Goal: Transaction & Acquisition: Purchase product/service

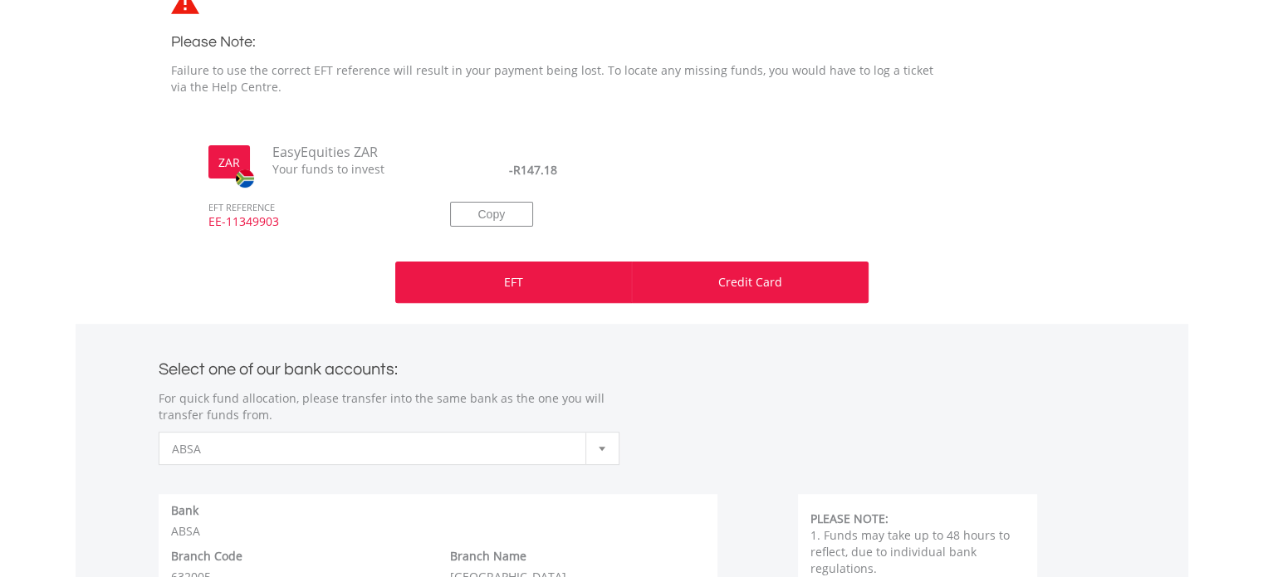
click at [712, 291] on div "Credit Card" at bounding box center [750, 283] width 237 height 42
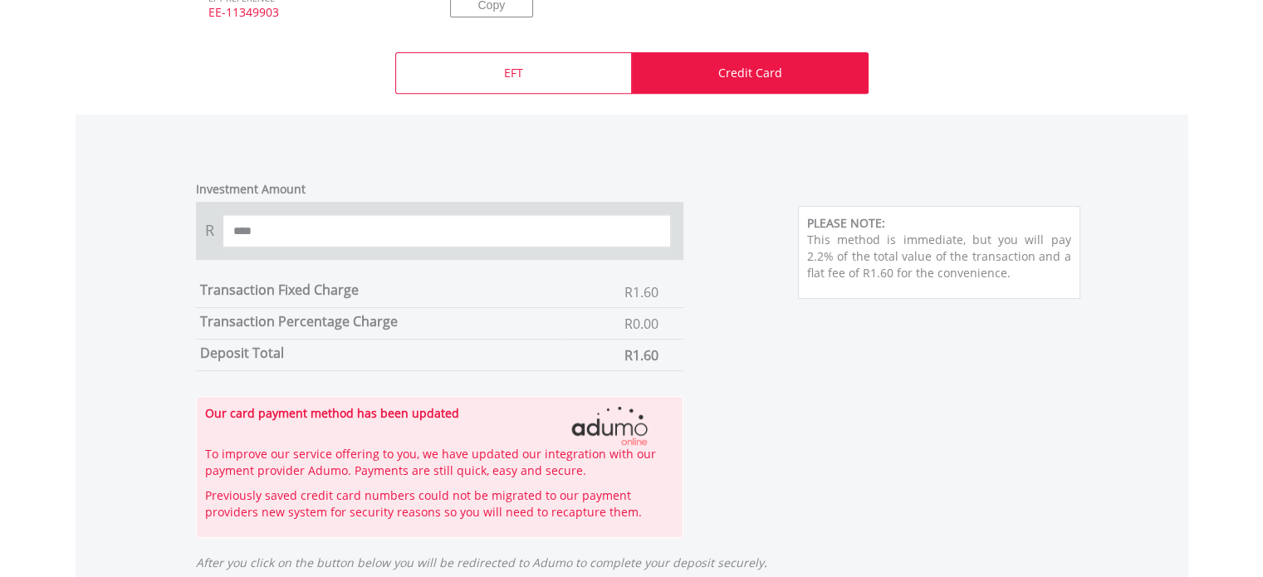
scroll to position [830, 0]
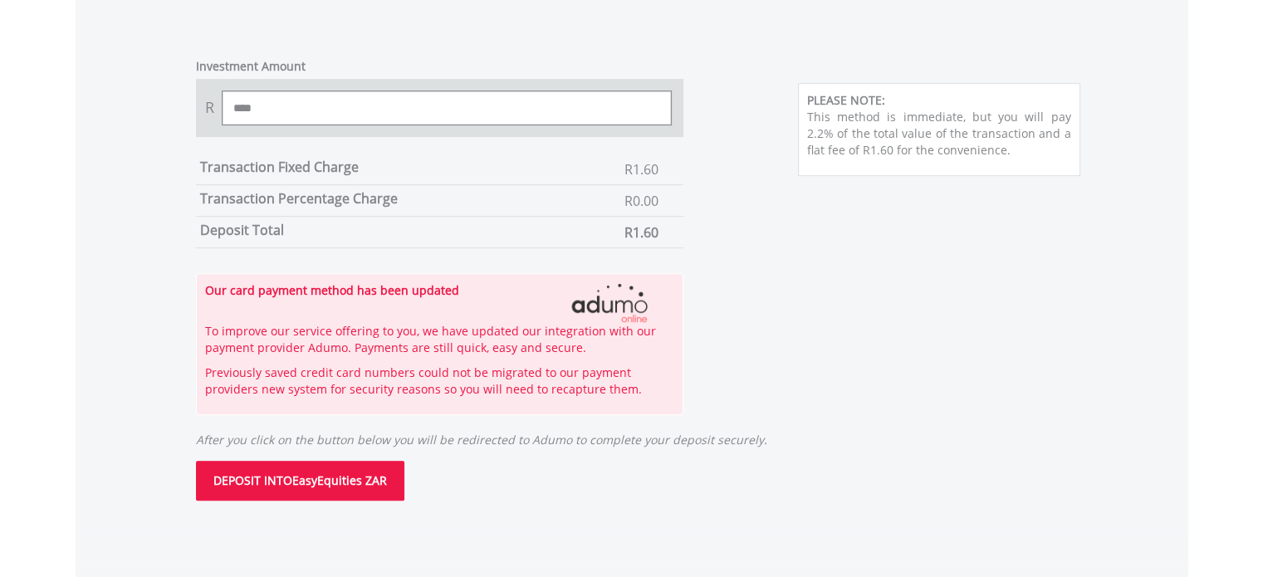
click at [517, 106] on input "****" at bounding box center [447, 107] width 449 height 33
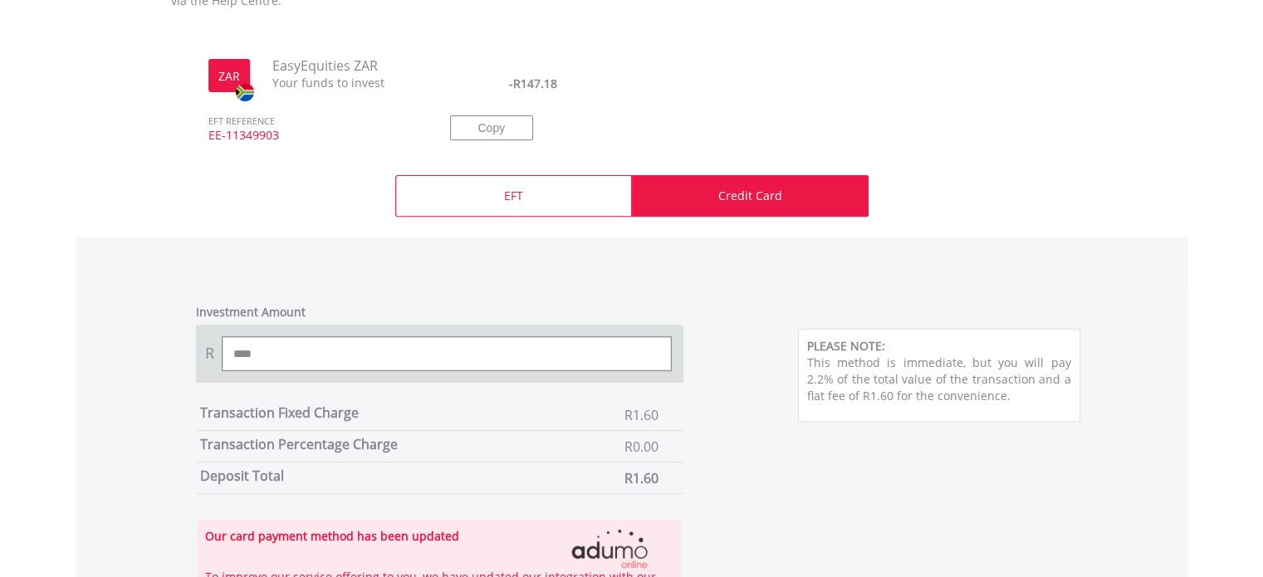
scroll to position [498, 0]
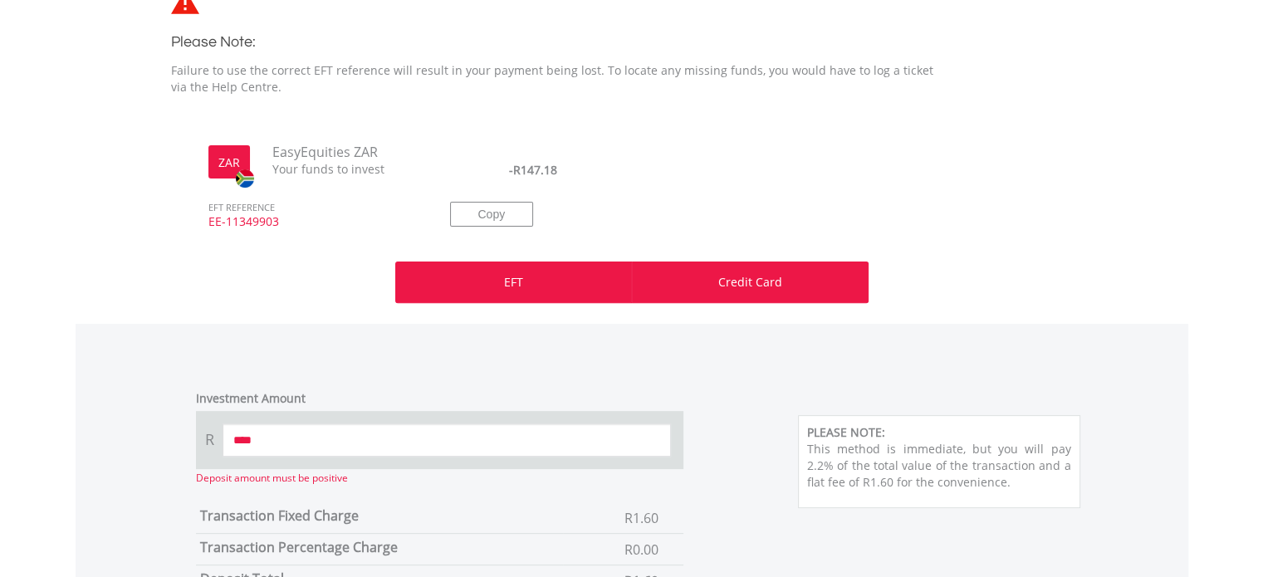
click at [501, 288] on div "EFT" at bounding box center [513, 283] width 237 height 42
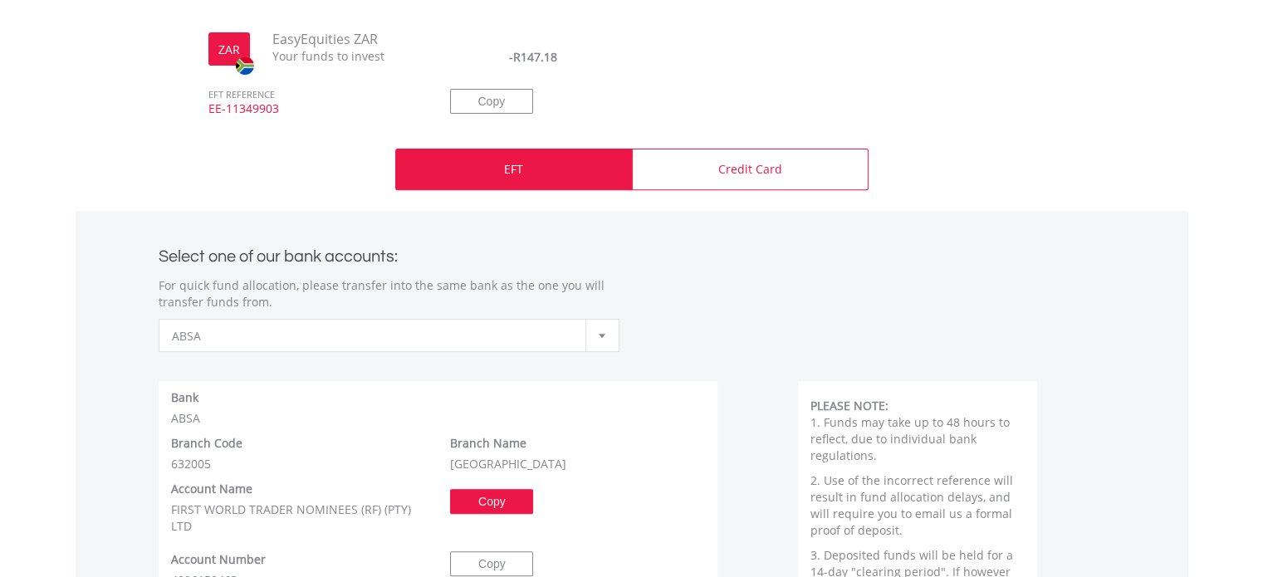
scroll to position [830, 0]
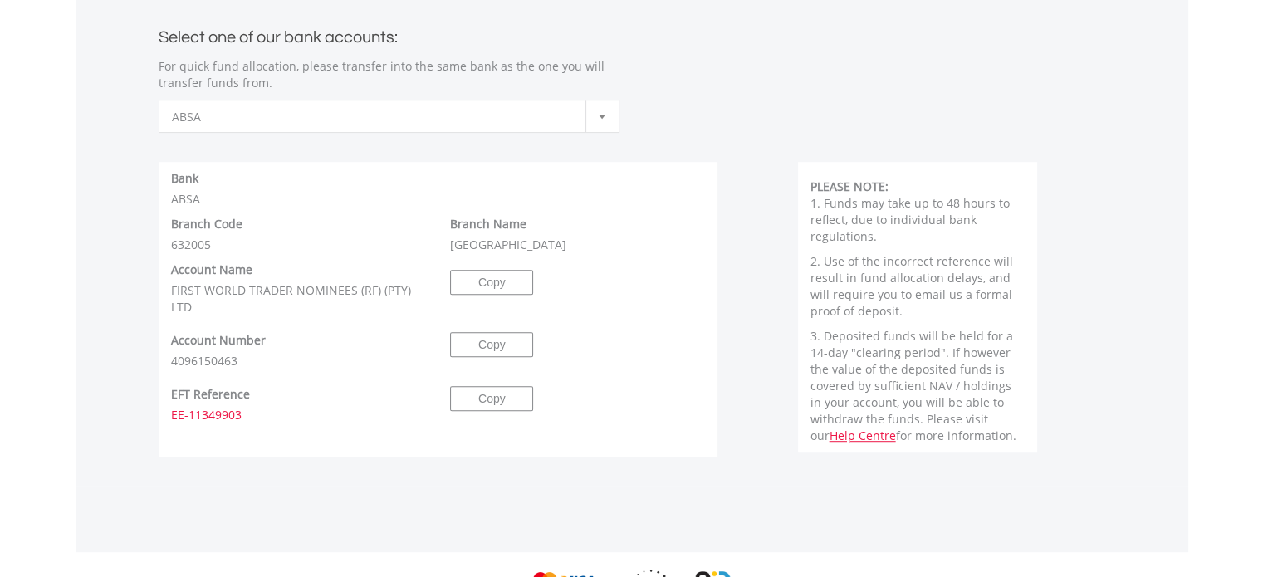
click at [476, 125] on span "ABSA" at bounding box center [376, 116] width 409 height 33
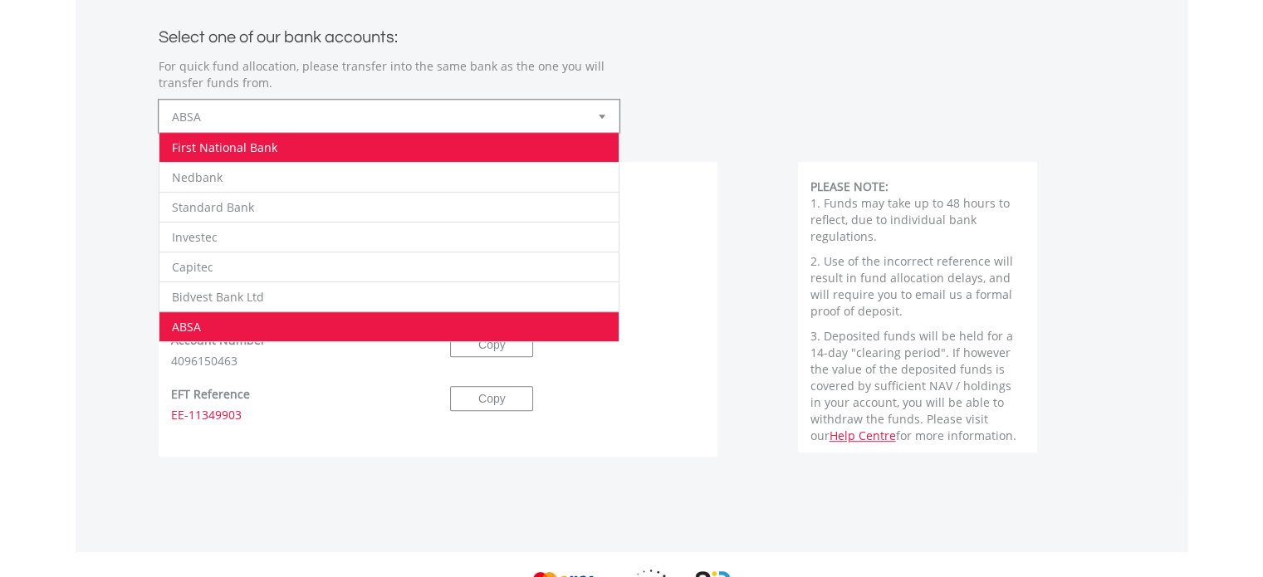
click at [337, 153] on li "First National Bank" at bounding box center [388, 147] width 459 height 30
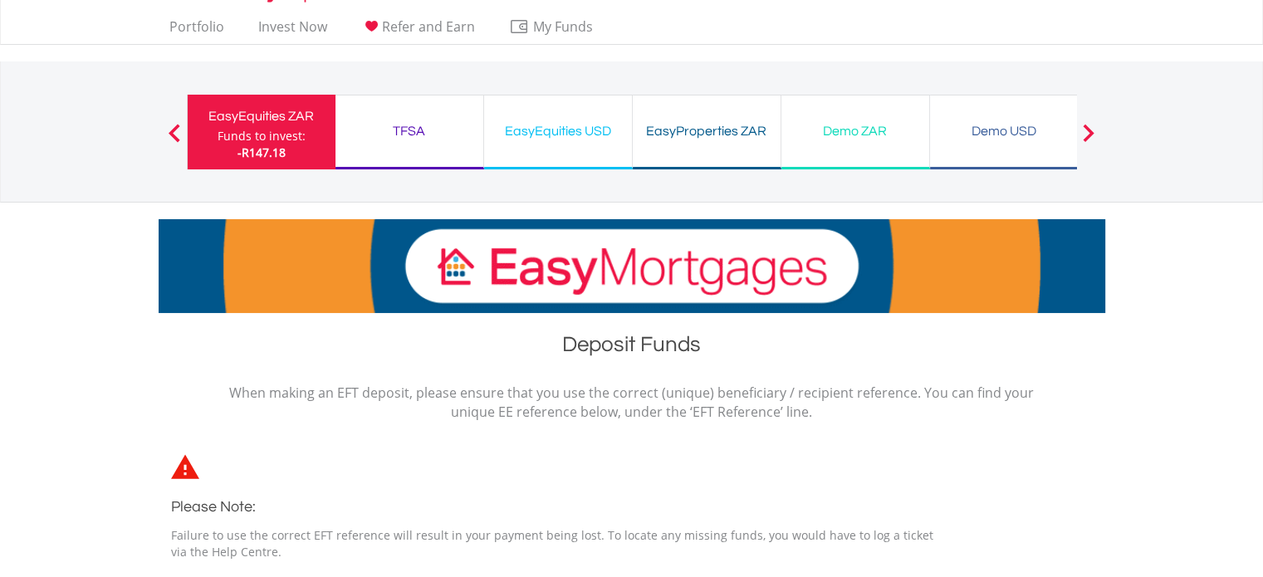
scroll to position [0, 0]
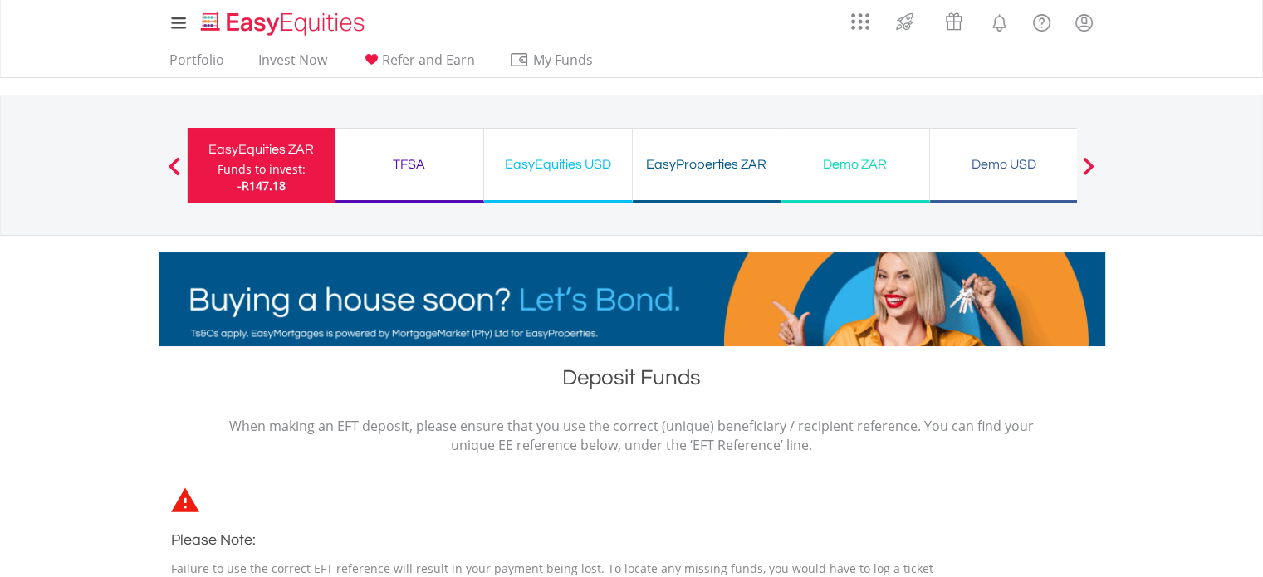
click at [446, 161] on div "TFSA" at bounding box center [409, 164] width 128 height 23
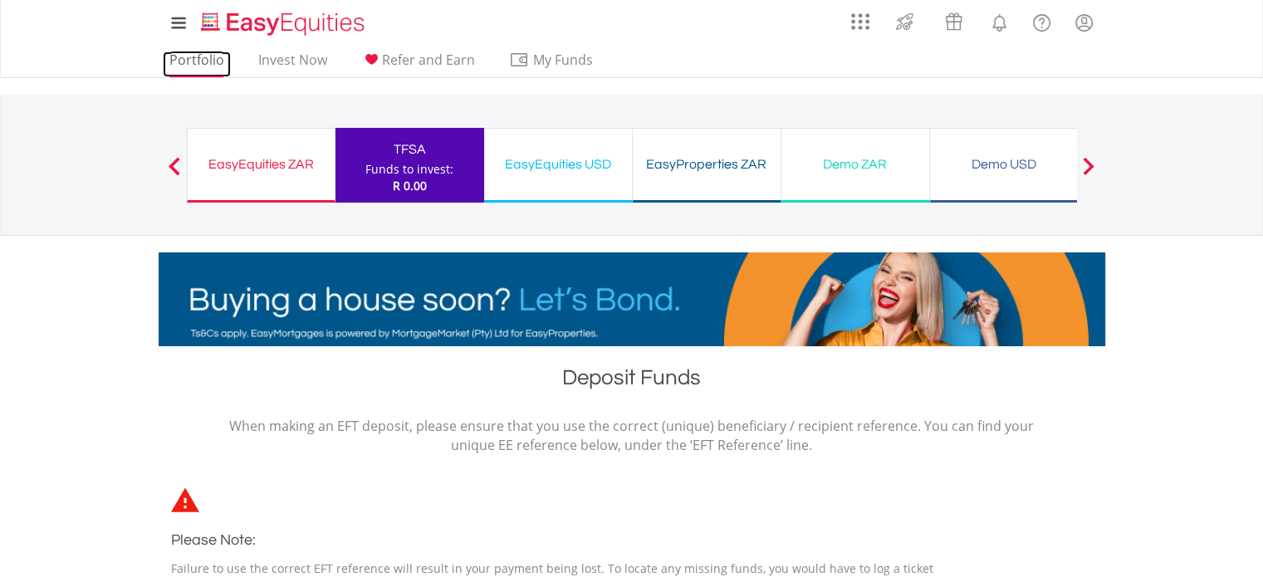
click at [206, 59] on link "Portfolio" at bounding box center [197, 64] width 68 height 26
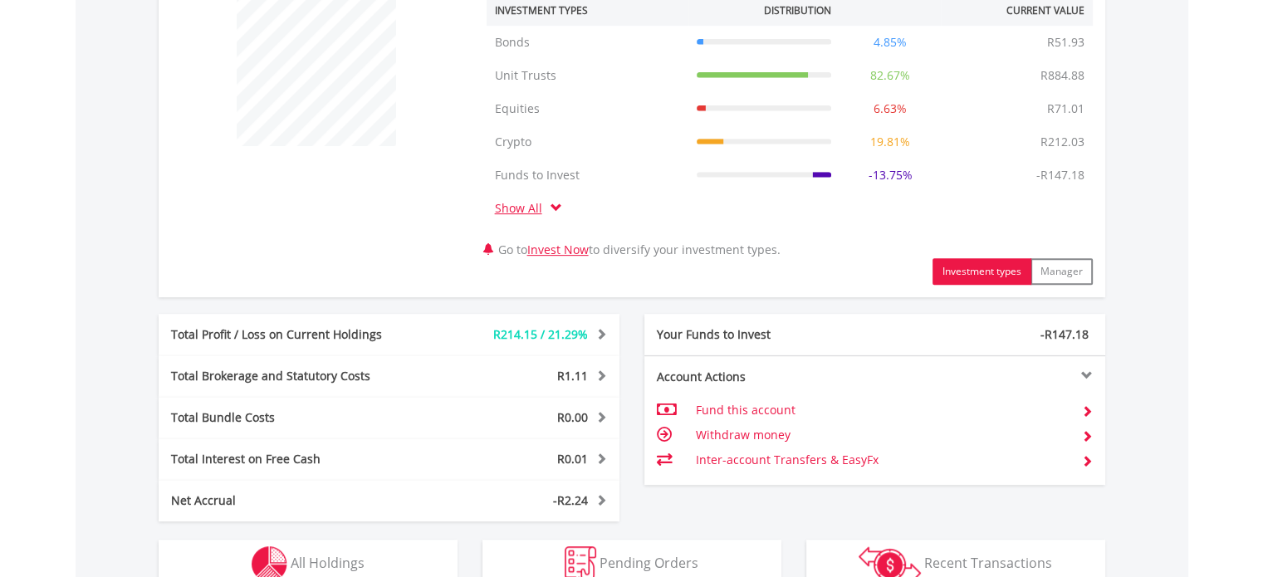
scroll to position [675, 0]
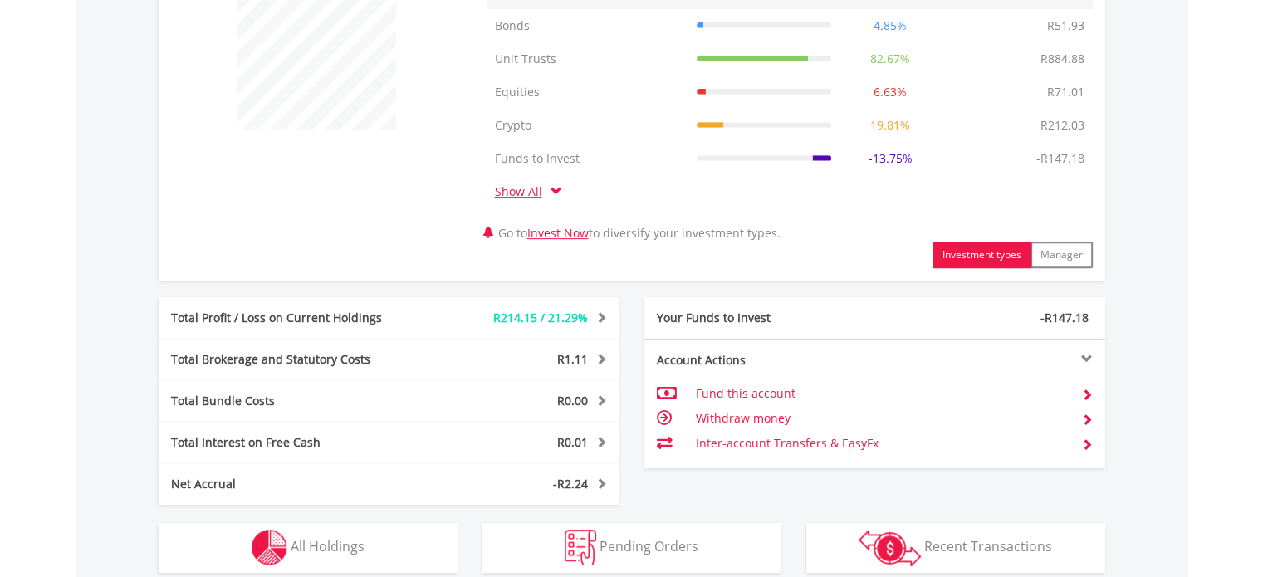
click at [896, 358] on div at bounding box center [989, 359] width 231 height 12
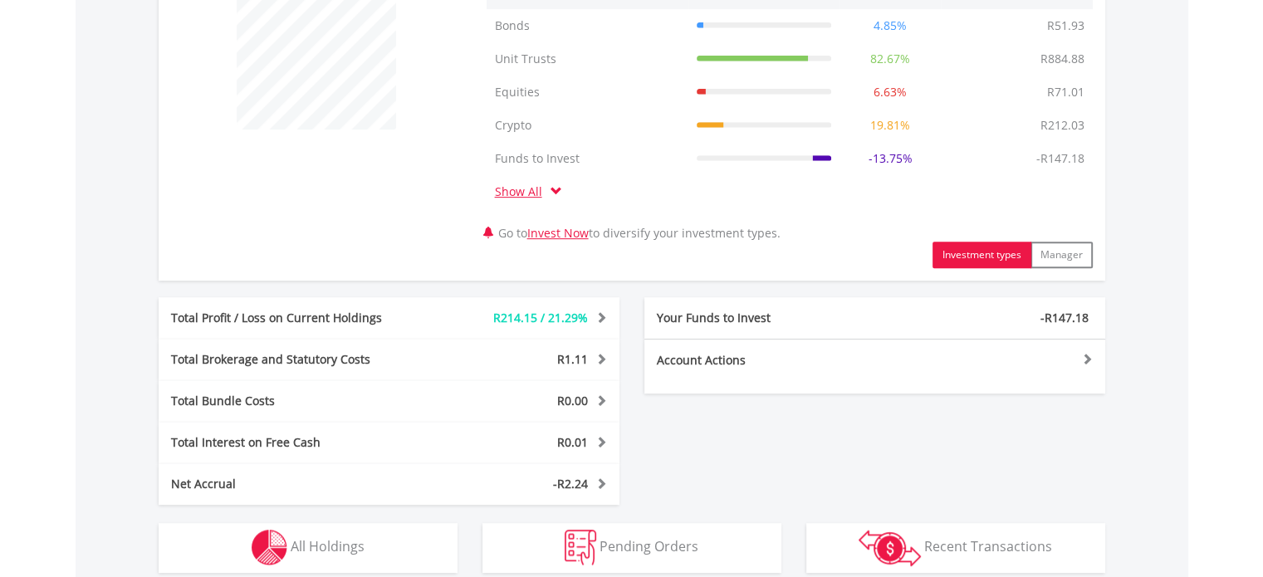
click at [896, 358] on div at bounding box center [989, 359] width 231 height 12
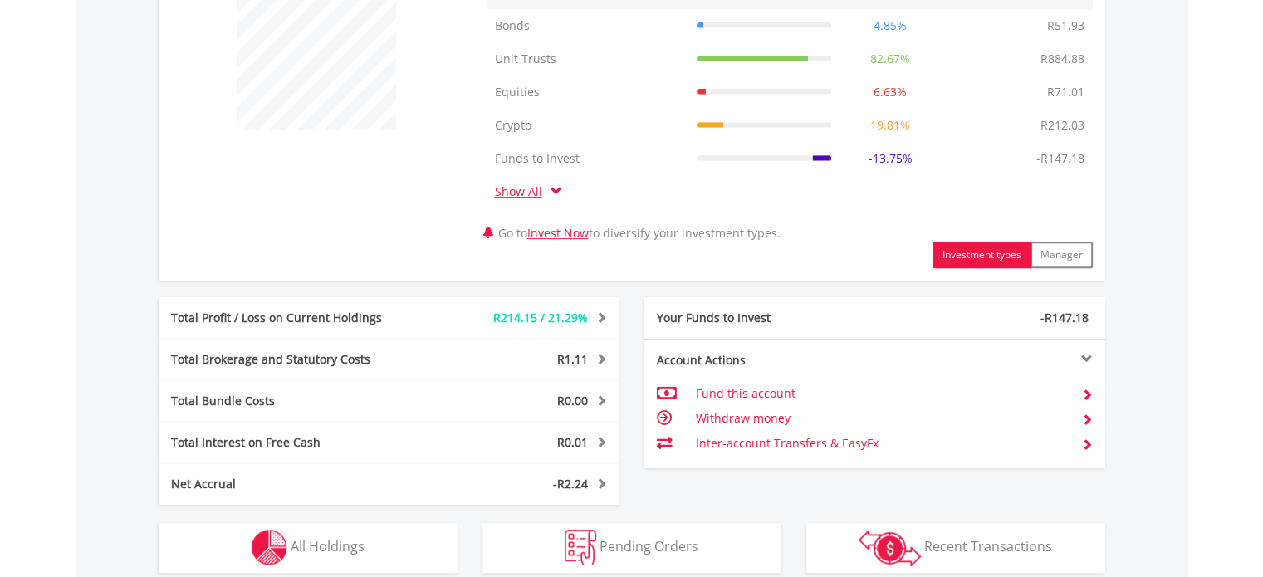
click at [912, 316] on div "-R147.18" at bounding box center [989, 318] width 231 height 17
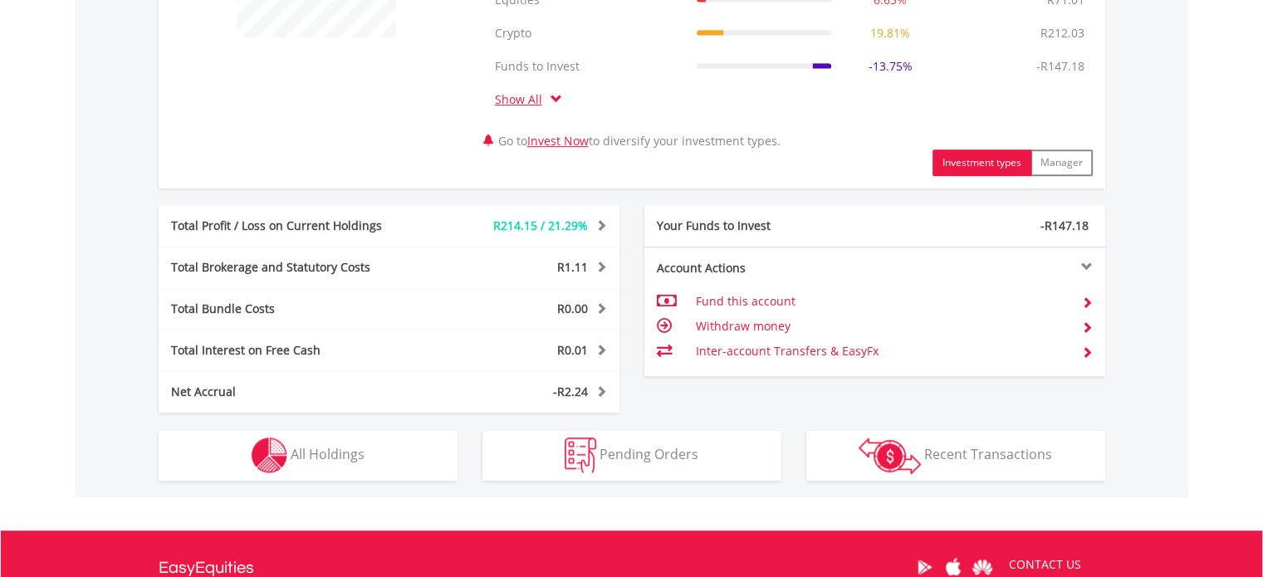
scroll to position [758, 0]
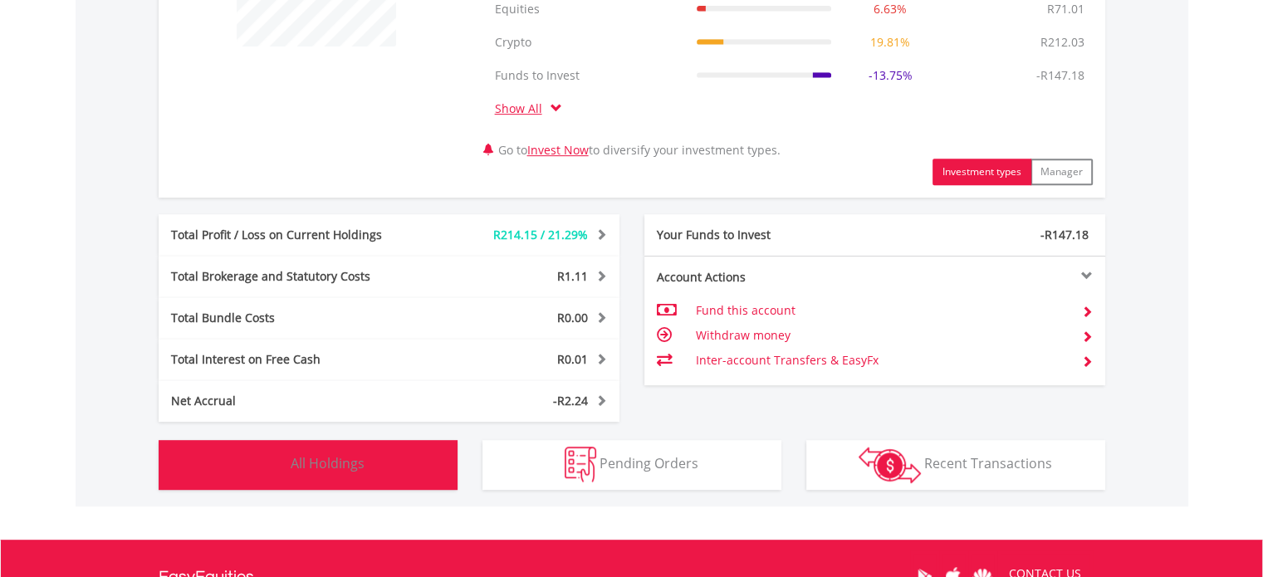
drag, startPoint x: 416, startPoint y: 460, endPoint x: 365, endPoint y: 454, distance: 51.8
click at [365, 454] on button "Holdings All Holdings" at bounding box center [308, 465] width 299 height 50
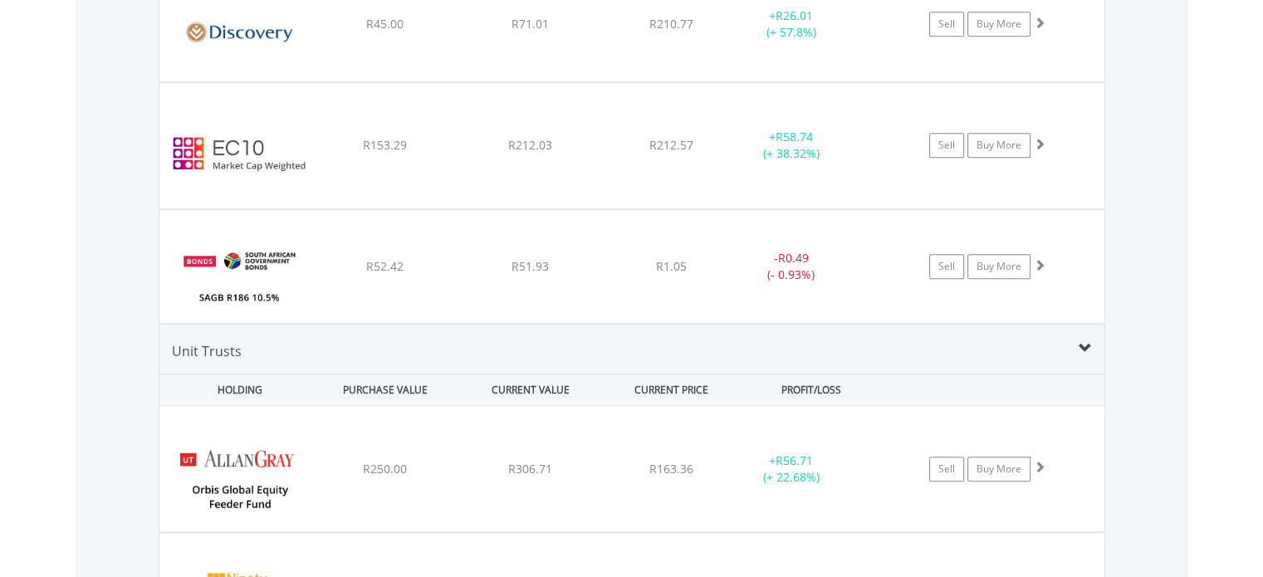
scroll to position [1407, 0]
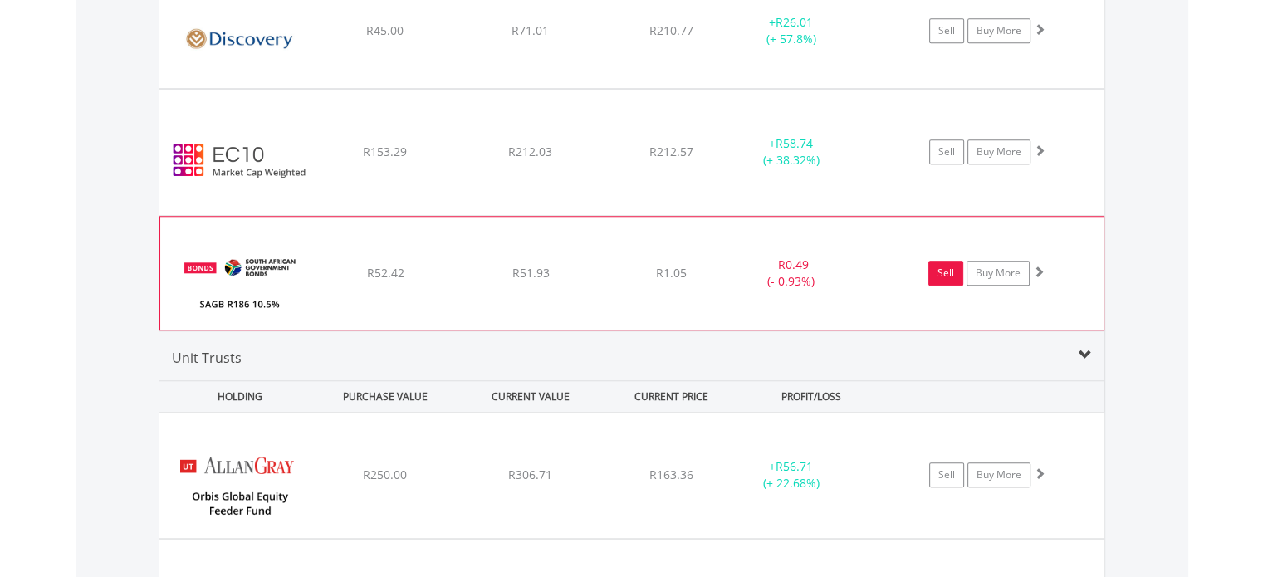
drag, startPoint x: 931, startPoint y: 278, endPoint x: 947, endPoint y: 274, distance: 16.3
click at [947, 274] on link "Sell" at bounding box center [945, 273] width 35 height 25
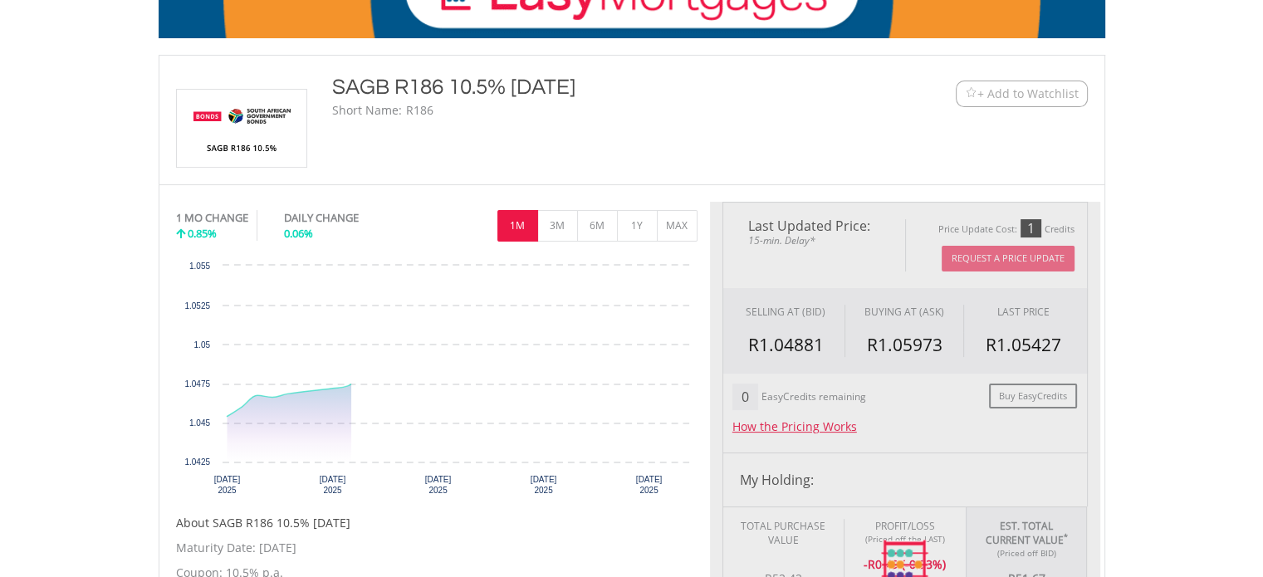
type input "*****"
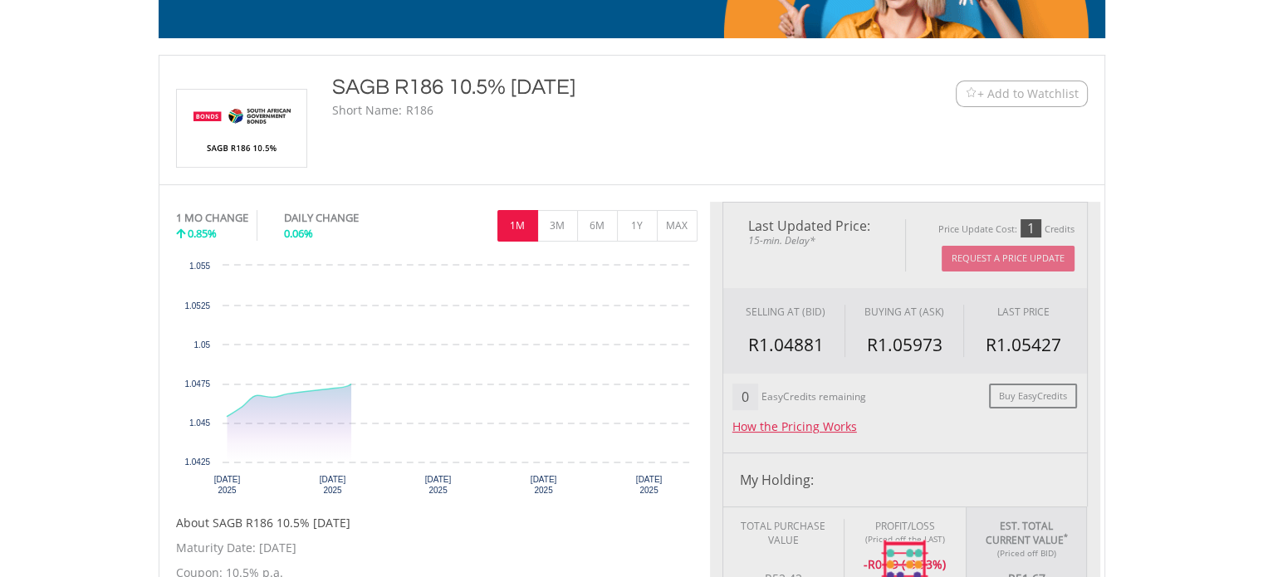
type input "******"
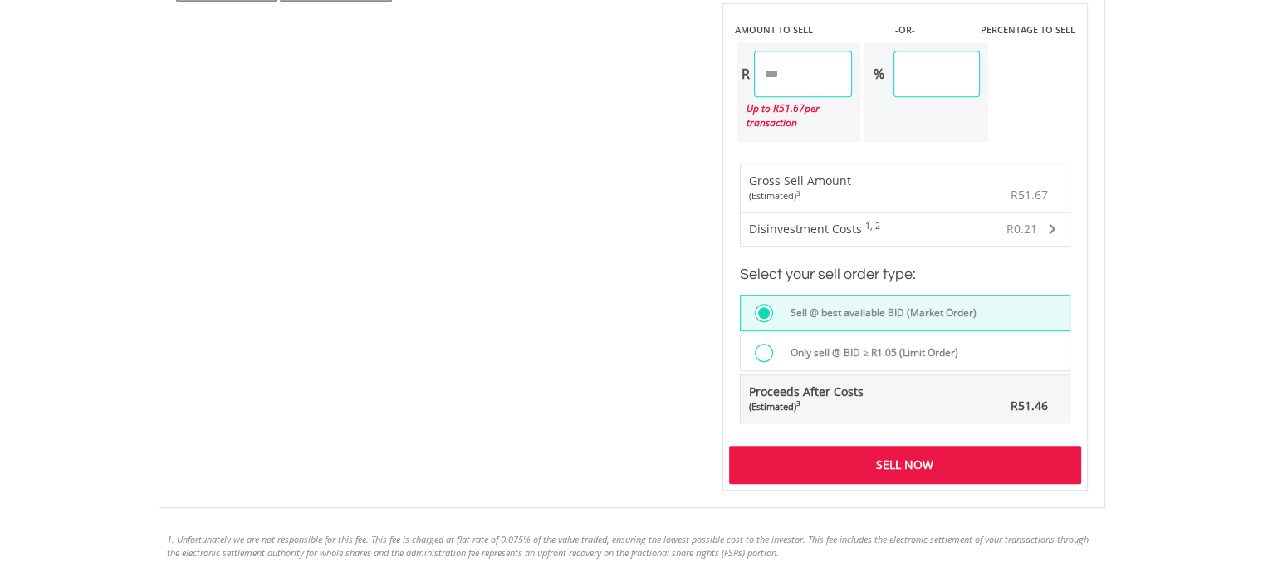
scroll to position [1040, 0]
click at [861, 461] on div "Sell Now" at bounding box center [905, 464] width 352 height 38
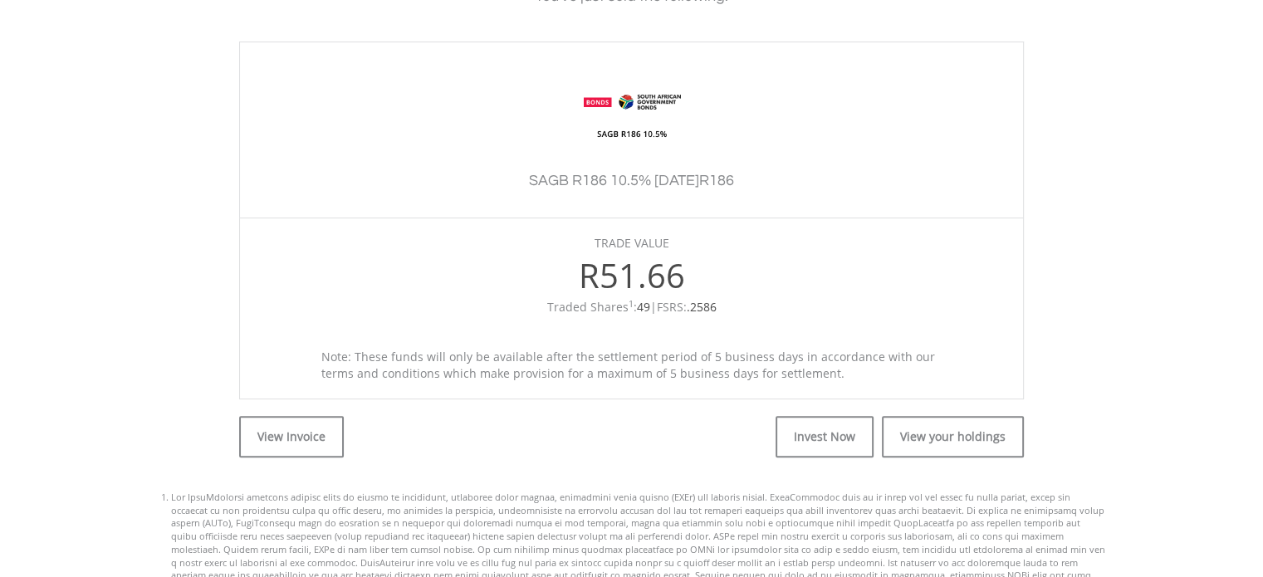
scroll to position [432, 0]
click at [943, 457] on div "View Invoice View your holdings Invest Now Invoice Close INVOICE NUMBER #887330…" at bounding box center [632, 498] width 947 height 196
click at [945, 452] on link "View your holdings" at bounding box center [953, 438] width 142 height 42
